Goal: Understand process/instructions: Learn how to perform a task or action

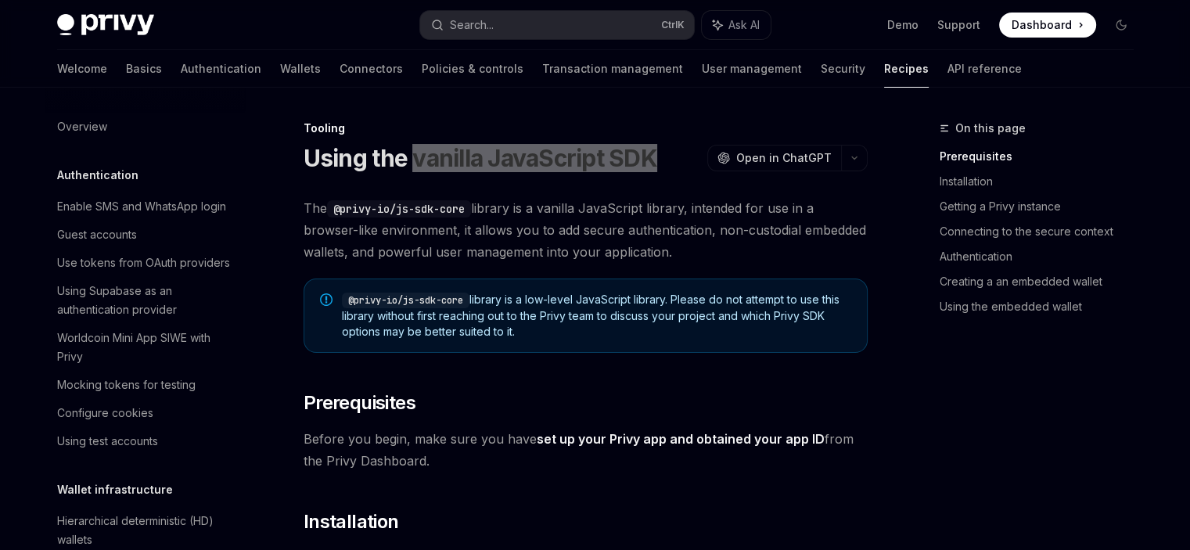
scroll to position [1925, 0]
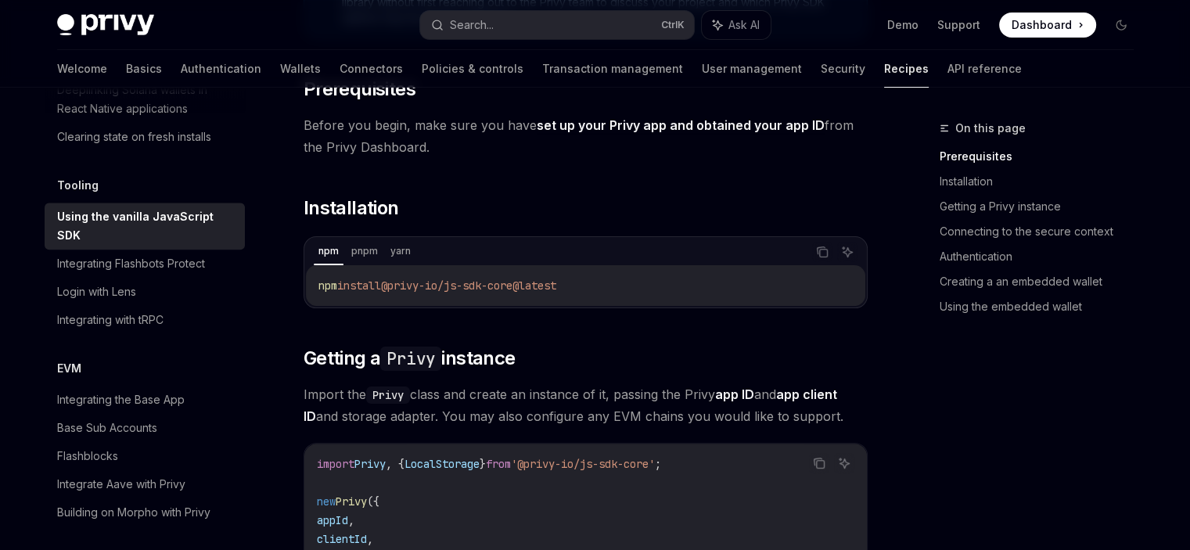
scroll to position [313, 0]
drag, startPoint x: 599, startPoint y: 287, endPoint x: 321, endPoint y: 287, distance: 277.8
click at [321, 287] on code "npm install @privy-io/js-sdk-core@latest" at bounding box center [586, 286] width 535 height 19
copy span "npm install @privy-io/js-sdk-core@latest"
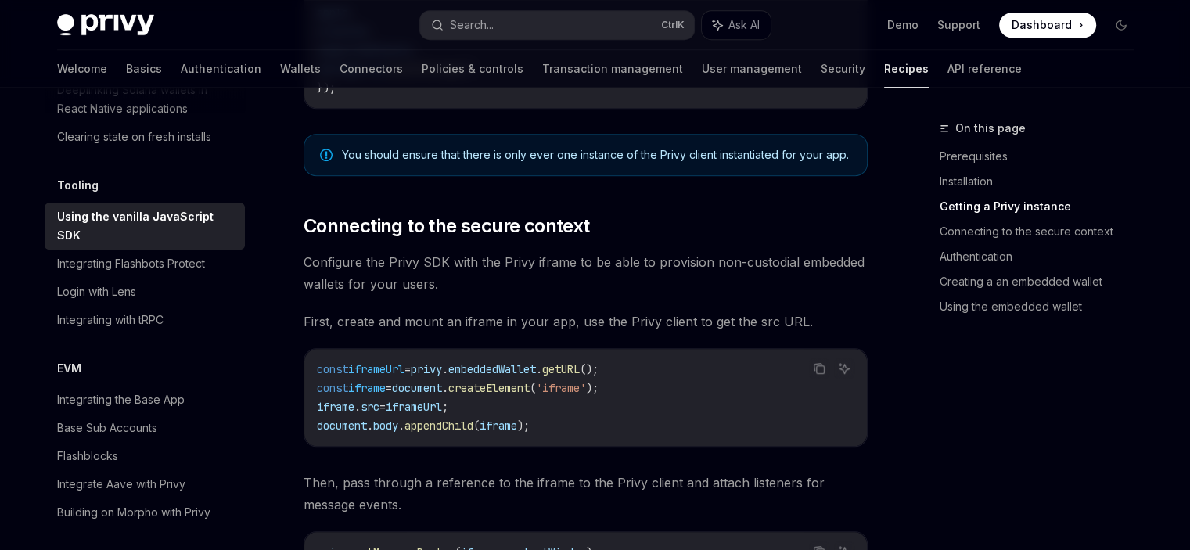
scroll to position [861, 0]
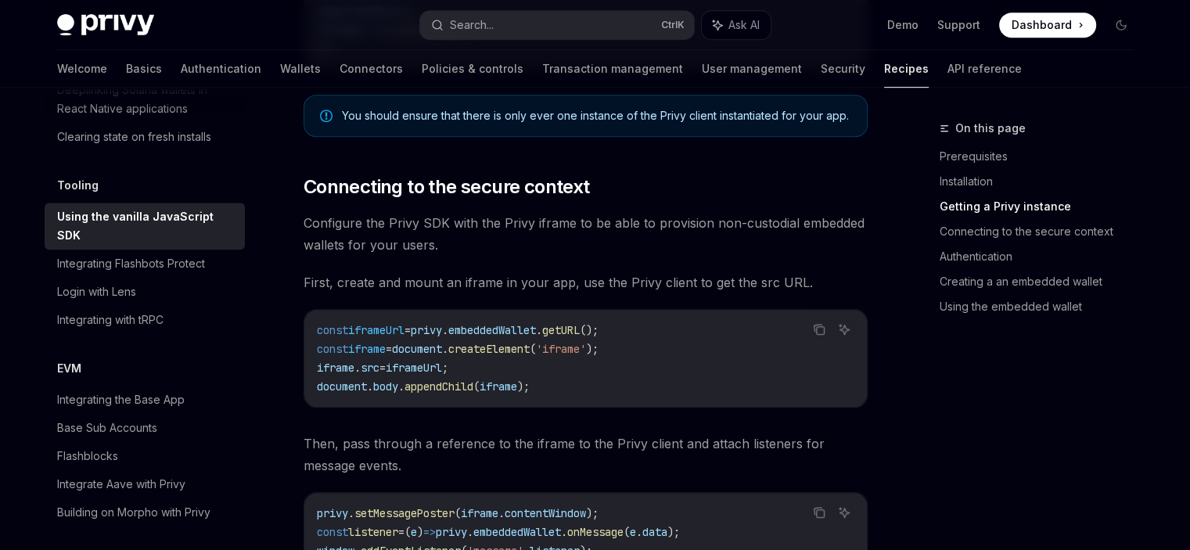
click at [562, 222] on span "Configure the Privy SDK with the Privy iframe to be able to provision non-custo…" at bounding box center [586, 234] width 564 height 44
copy span "iframe"
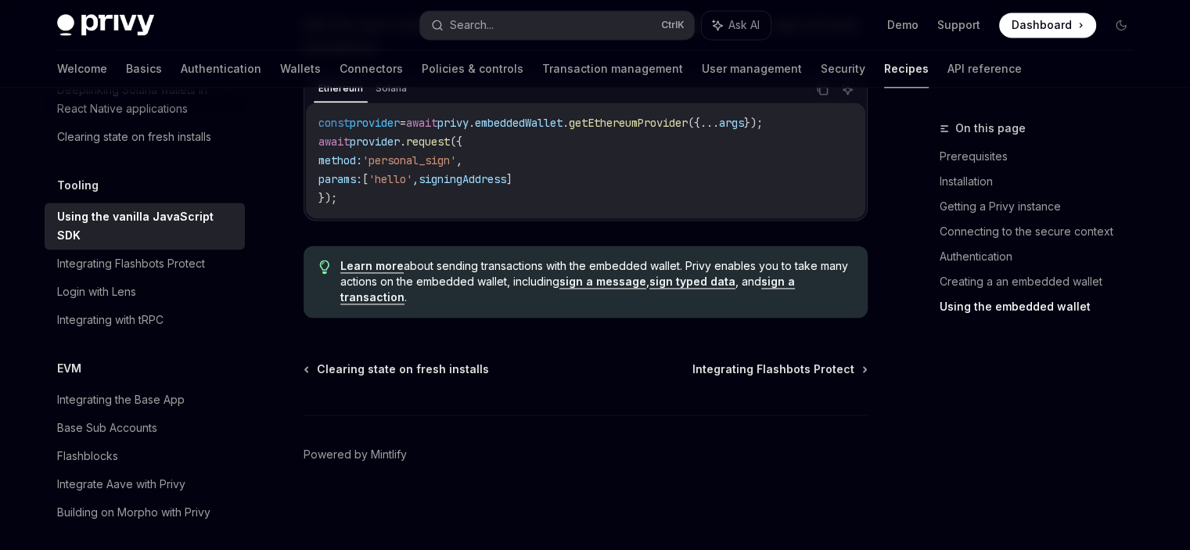
scroll to position [2171, 0]
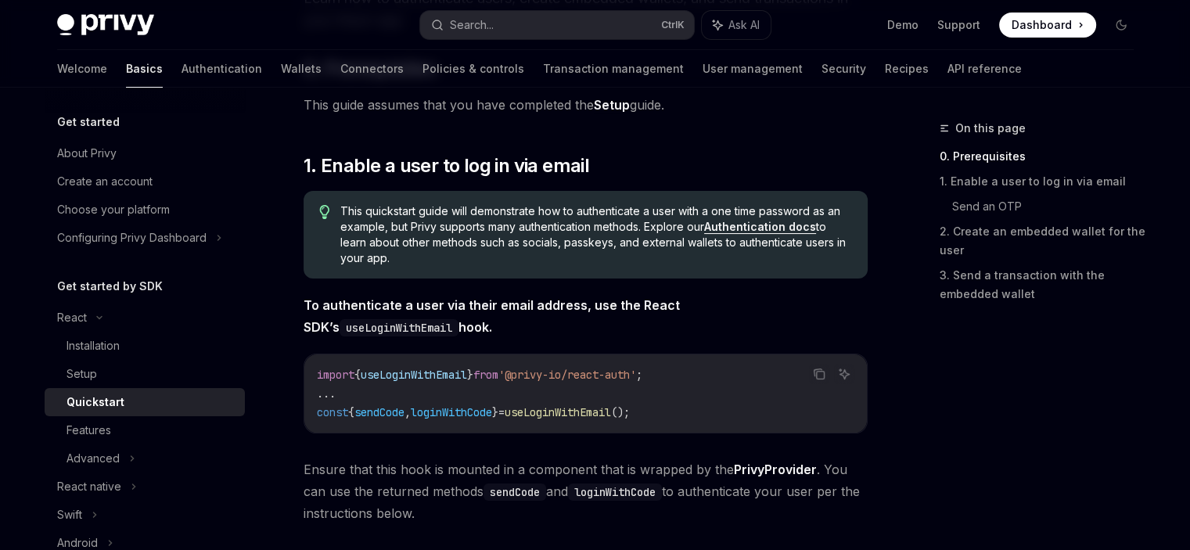
scroll to position [157, 0]
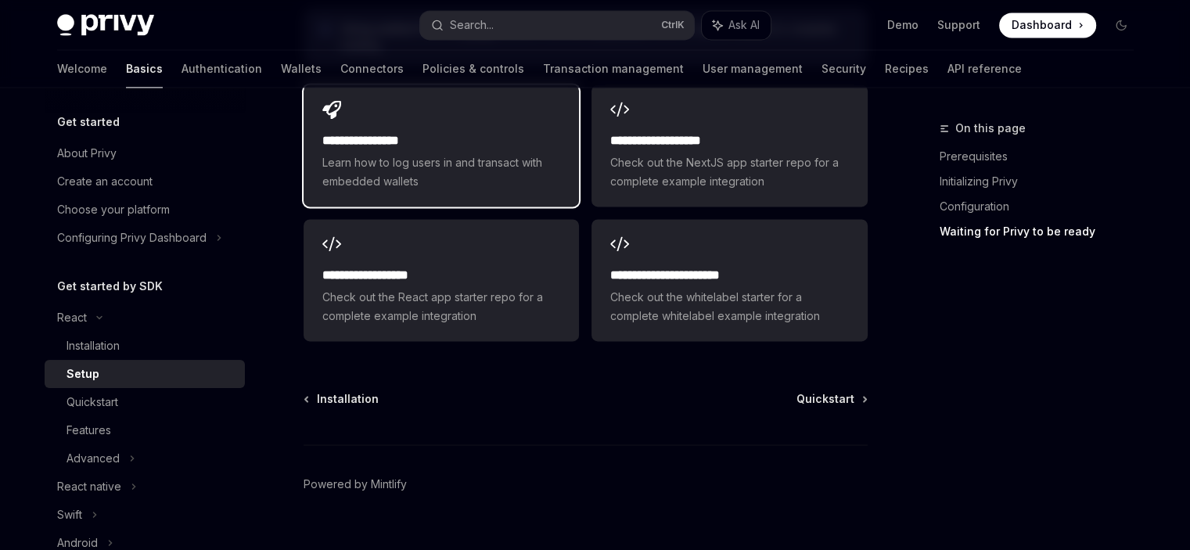
scroll to position [2336, 0]
